Goal: Task Accomplishment & Management: Manage account settings

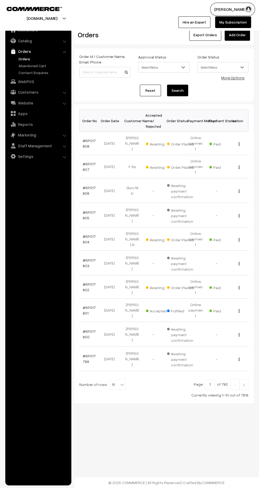
click at [83, 282] on link "#KP017802" at bounding box center [89, 287] width 13 height 10
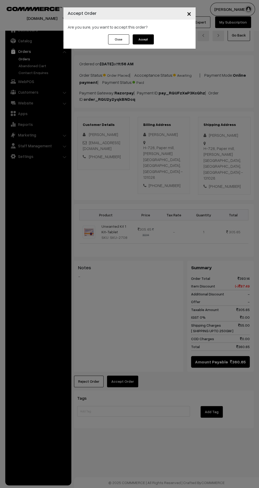
click at [149, 39] on button "Accept" at bounding box center [143, 39] width 21 height 10
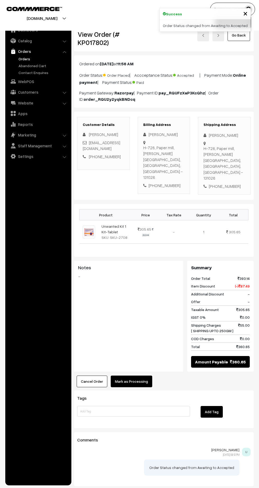
click at [137, 376] on button "Mark as Processing" at bounding box center [132, 382] width 42 height 12
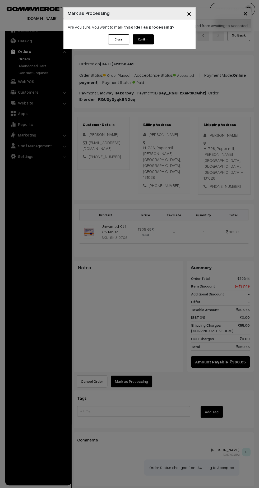
click at [140, 42] on button "Confirm" at bounding box center [143, 39] width 21 height 10
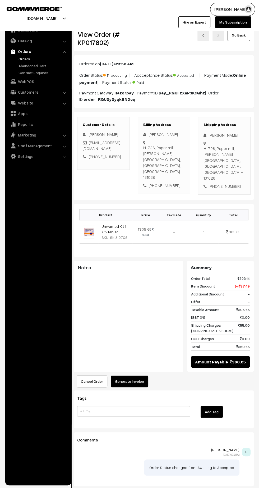
click at [136, 376] on button "Generate Invoice" at bounding box center [130, 382] width 38 height 12
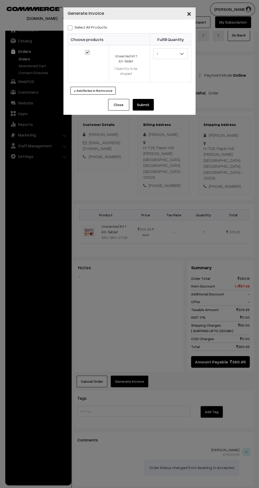
click at [146, 104] on button "Submit" at bounding box center [143, 105] width 21 height 12
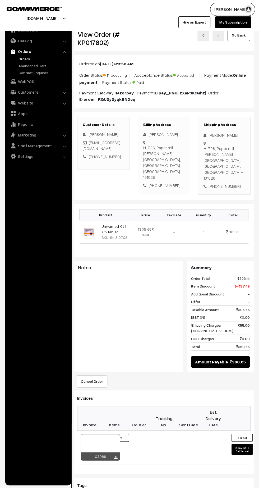
click at [117, 456] on icon at bounding box center [115, 457] width 3 height 3
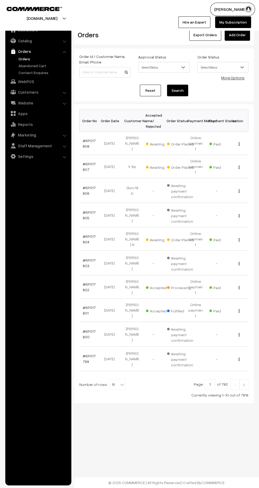
click at [90, 234] on link "#KP017804" at bounding box center [89, 239] width 13 height 10
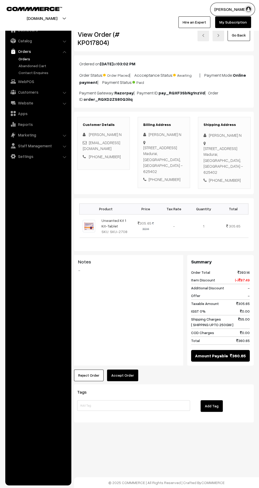
click at [128, 378] on button "Accept Order" at bounding box center [122, 376] width 31 height 12
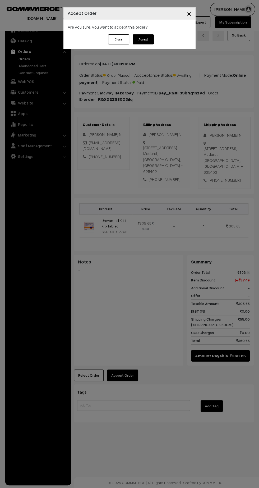
click at [136, 39] on button "Accept" at bounding box center [143, 39] width 21 height 10
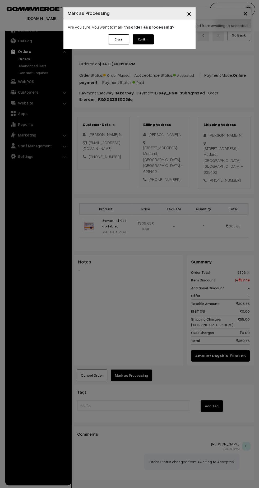
click at [143, 39] on button "Confirm" at bounding box center [143, 39] width 21 height 10
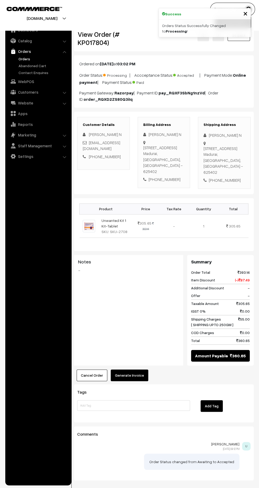
click at [133, 374] on button "Generate Invoice" at bounding box center [130, 376] width 38 height 12
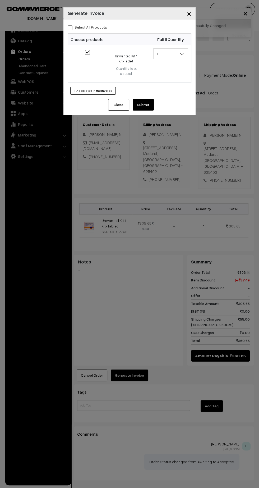
click at [147, 106] on button "Submit" at bounding box center [143, 105] width 21 height 12
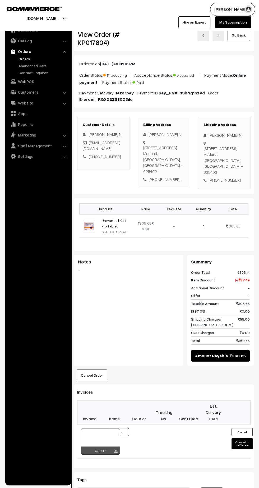
click at [116, 450] on icon at bounding box center [115, 451] width 3 height 3
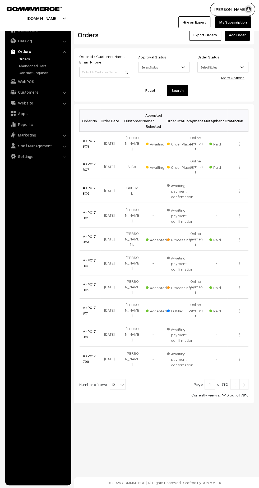
click at [86, 162] on link "#KP017807" at bounding box center [89, 167] width 13 height 10
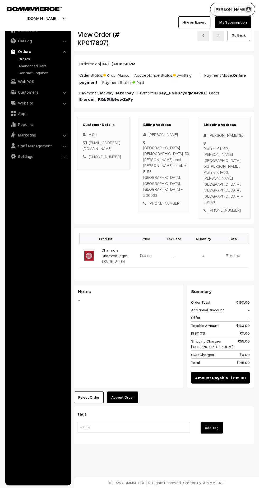
click at [124, 392] on button "Accept Order" at bounding box center [122, 398] width 31 height 12
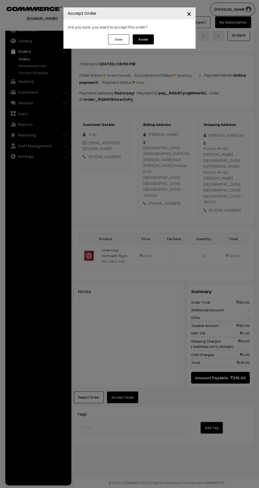
click at [145, 41] on button "Accept" at bounding box center [143, 39] width 21 height 10
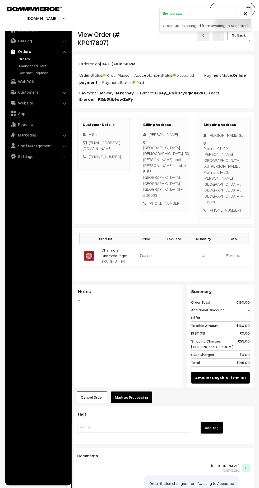
click at [132, 392] on button "Mark as Processing" at bounding box center [132, 398] width 42 height 12
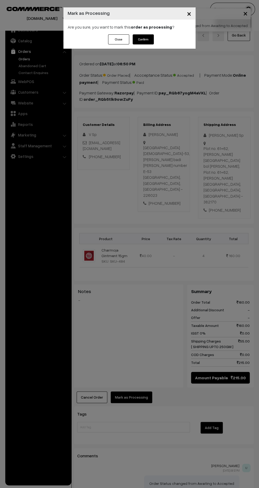
click at [144, 39] on button "Confirm" at bounding box center [143, 39] width 21 height 10
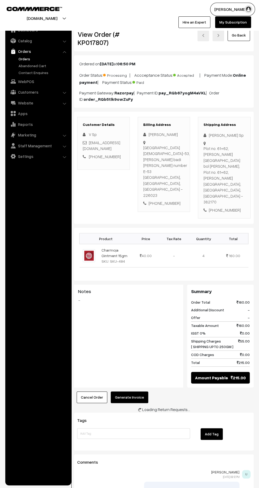
click at [139, 392] on button "Generate Invoice" at bounding box center [130, 398] width 38 height 12
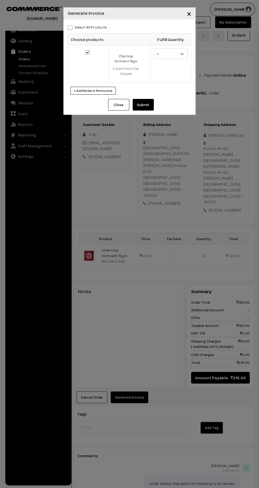
click at [146, 105] on button "Submit" at bounding box center [143, 105] width 21 height 12
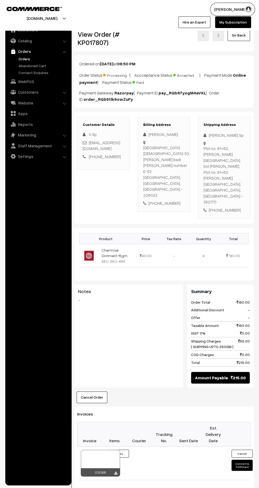
click at [117, 472] on icon at bounding box center [115, 473] width 3 height 3
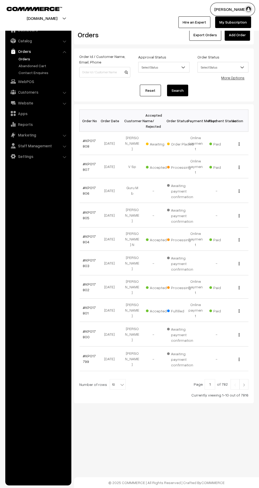
click at [84, 144] on link "#KP017808" at bounding box center [89, 143] width 13 height 10
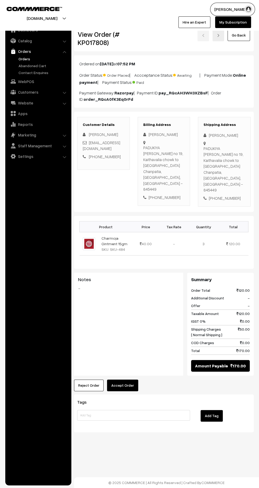
click at [132, 380] on button "Accept Order" at bounding box center [122, 386] width 31 height 12
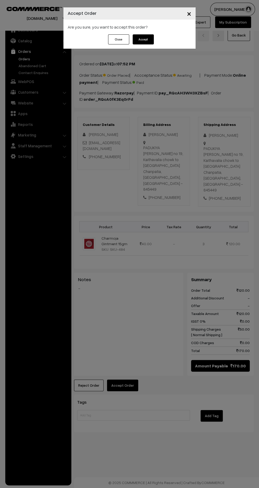
click at [142, 42] on button "Accept" at bounding box center [143, 39] width 21 height 10
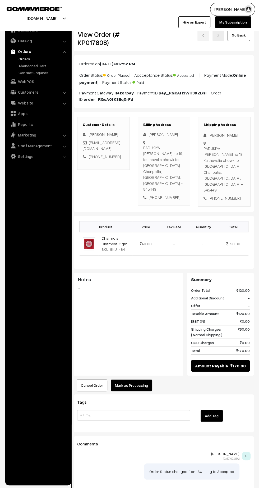
click at [138, 380] on button "Mark as Processing" at bounding box center [132, 386] width 42 height 12
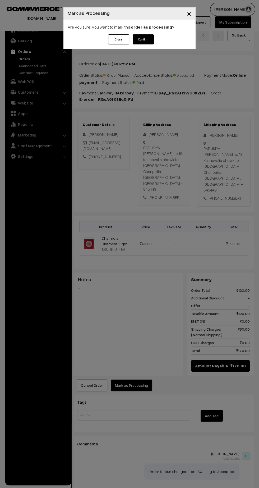
click at [152, 40] on button "Confirm" at bounding box center [143, 39] width 21 height 10
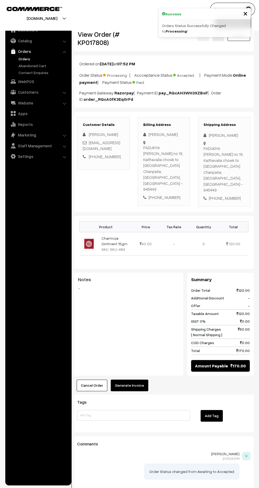
click at [138, 380] on button "Generate Invoice" at bounding box center [130, 386] width 38 height 12
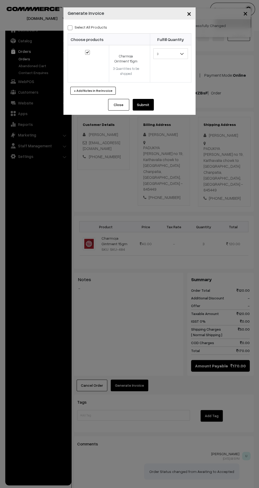
click at [151, 104] on button "Submit" at bounding box center [143, 105] width 21 height 12
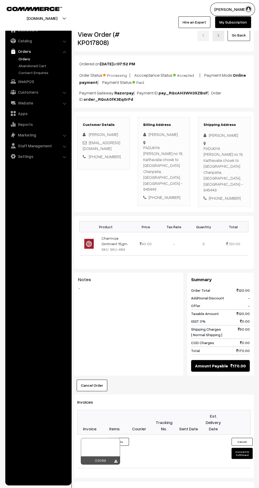
click at [116, 460] on icon at bounding box center [115, 461] width 3 height 3
click at [24, 58] on link "Orders" at bounding box center [43, 59] width 52 height 6
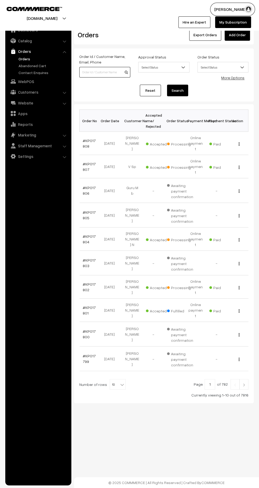
click at [101, 73] on input at bounding box center [104, 72] width 51 height 11
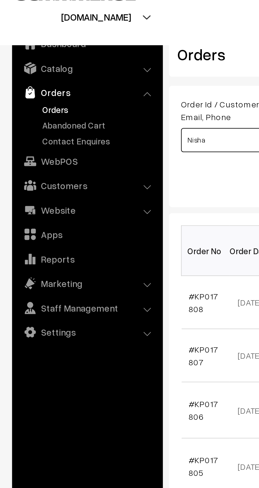
type input "Nisha"
click at [24, 58] on link "Orders" at bounding box center [43, 59] width 52 height 6
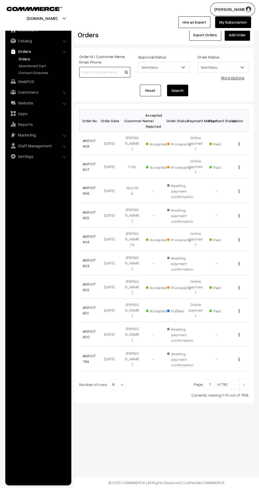
click at [85, 70] on input at bounding box center [104, 72] width 51 height 11
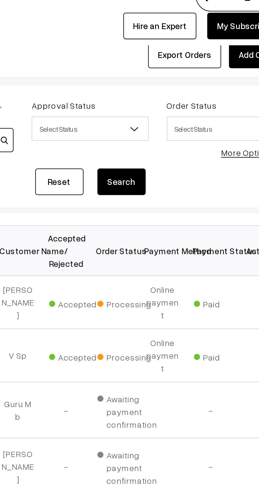
type input "9925136214"
click at [184, 87] on button "Search" at bounding box center [177, 91] width 21 height 12
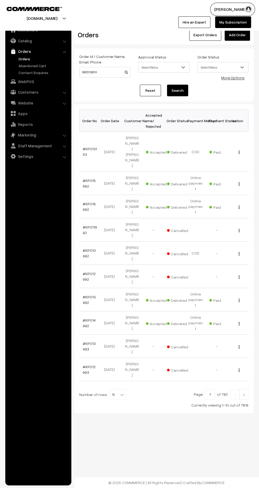
click at [88, 148] on link "#KP013153" at bounding box center [90, 152] width 14 height 10
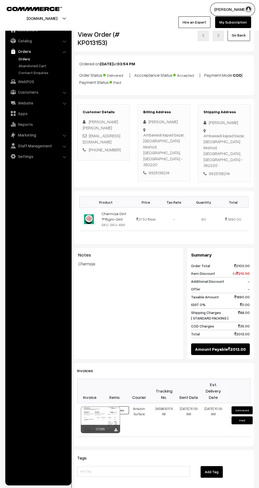
click at [24, 59] on link "Orders" at bounding box center [43, 59] width 52 height 6
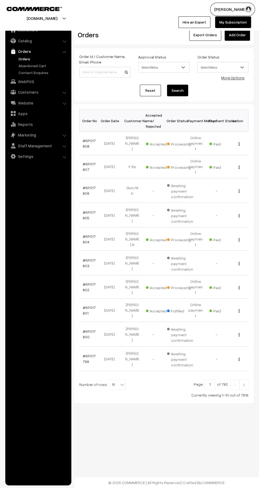
click at [239, 35] on link "Add Order" at bounding box center [237, 35] width 25 height 12
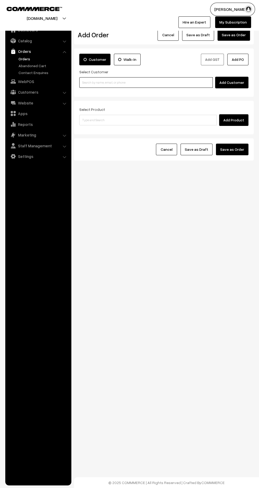
click at [92, 82] on input at bounding box center [146, 82] width 134 height 11
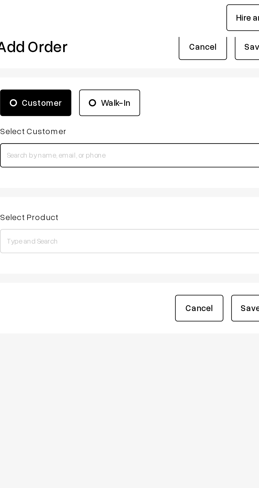
paste input "9925136214"
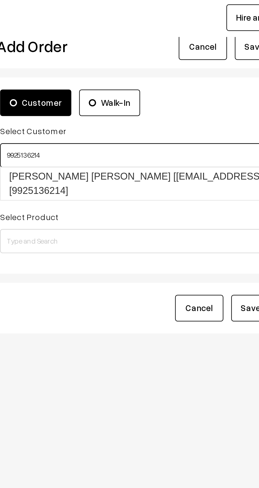
click at [112, 94] on link "[PERSON_NAME] [PERSON_NAME] [[EMAIL_ADDRESS][DOMAIN_NAME]] [9925136214]" at bounding box center [159, 95] width 159 height 14
type input "9925136214"
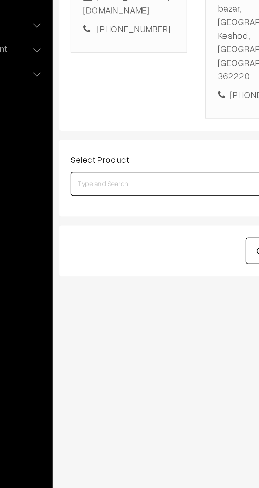
click at [94, 200] on input at bounding box center [148, 205] width 138 height 11
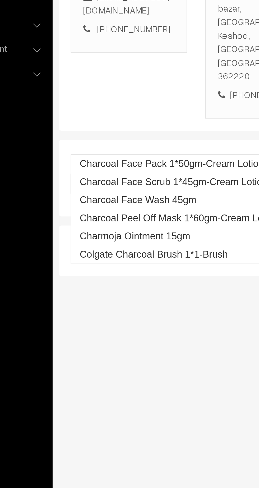
type input "Charmo"
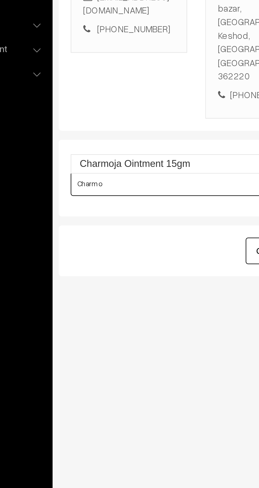
click at [107, 193] on link "Charmoja Ointment 15gm" at bounding box center [149, 196] width 138 height 8
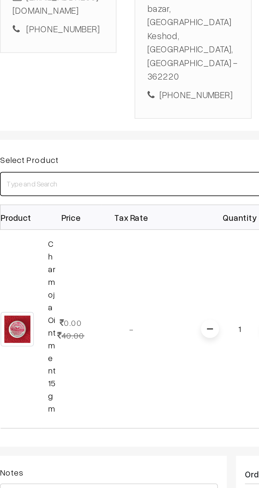
scroll to position [0, 2]
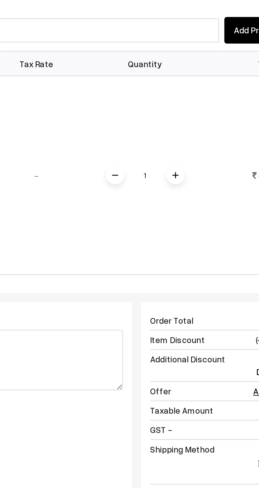
click at [186, 264] on input "1" at bounding box center [183, 268] width 11 height 9
type input "60"
click at [191, 286] on div "Dashboard / orders / Add Order Add Order Cancel Save as Draft Save as Order Sav…" at bounding box center [162, 240] width 180 height 440
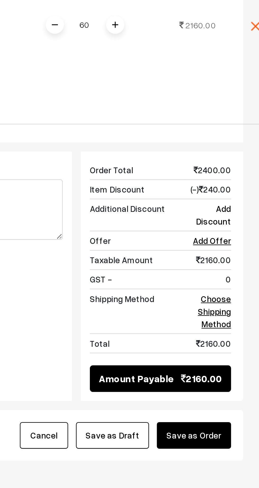
scroll to position [0, 0]
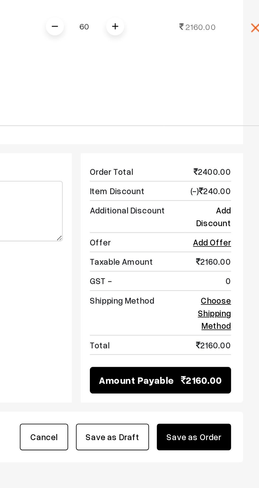
click at [242, 386] on link "Choose Shipping Method" at bounding box center [239, 394] width 15 height 16
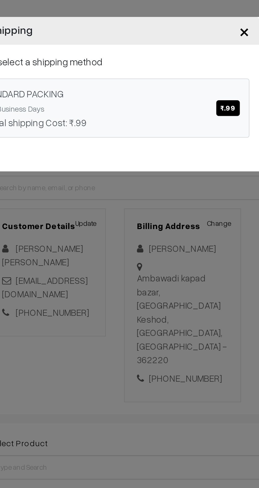
click at [124, 49] on link "STANDARD PACKING ₹.99 5 - 7 Business Days Actual shipping Cost: ₹.99" at bounding box center [130, 47] width 124 height 26
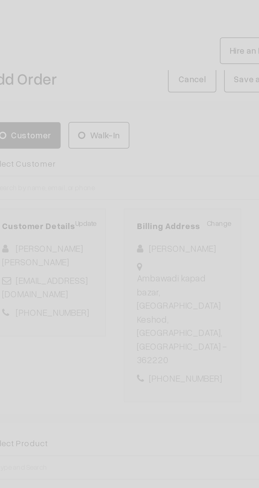
scroll to position [0, 0]
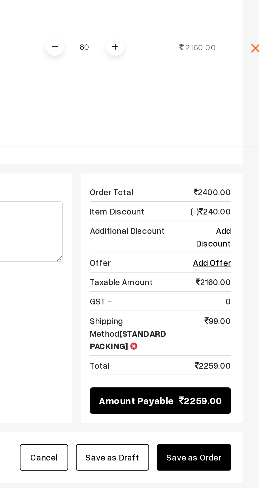
click at [201, 443] on button "Save as Draft" at bounding box center [195, 449] width 32 height 12
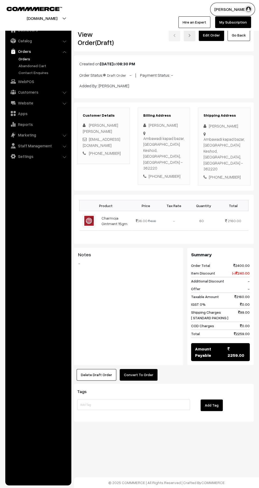
click at [24, 63] on link "Abandoned Cart" at bounding box center [43, 66] width 52 height 6
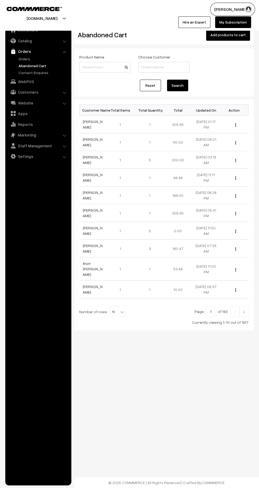
click at [23, 59] on link "Orders" at bounding box center [43, 59] width 52 height 6
